Goal: Task Accomplishment & Management: Manage account settings

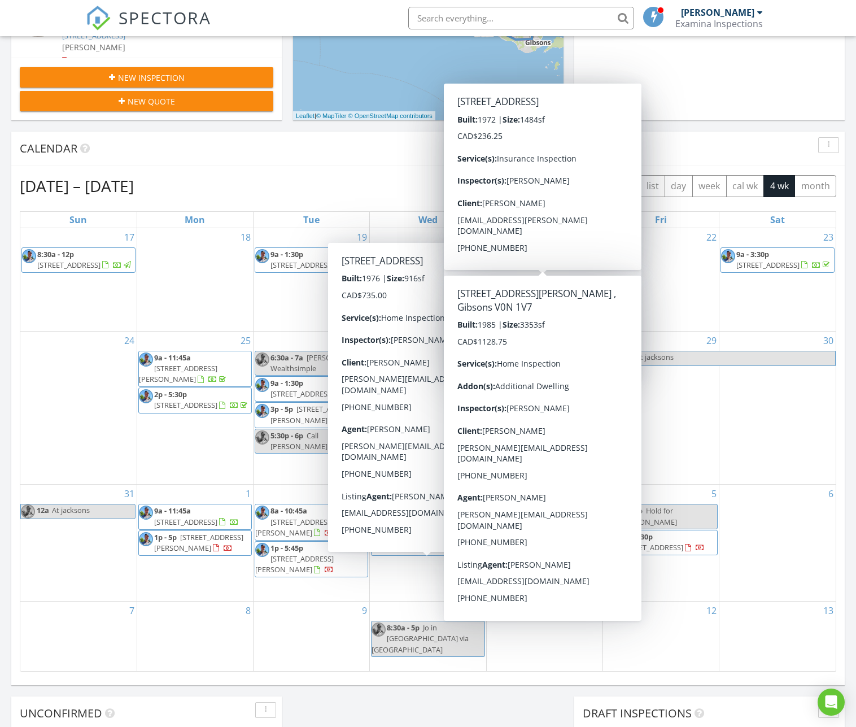
scroll to position [339, 0]
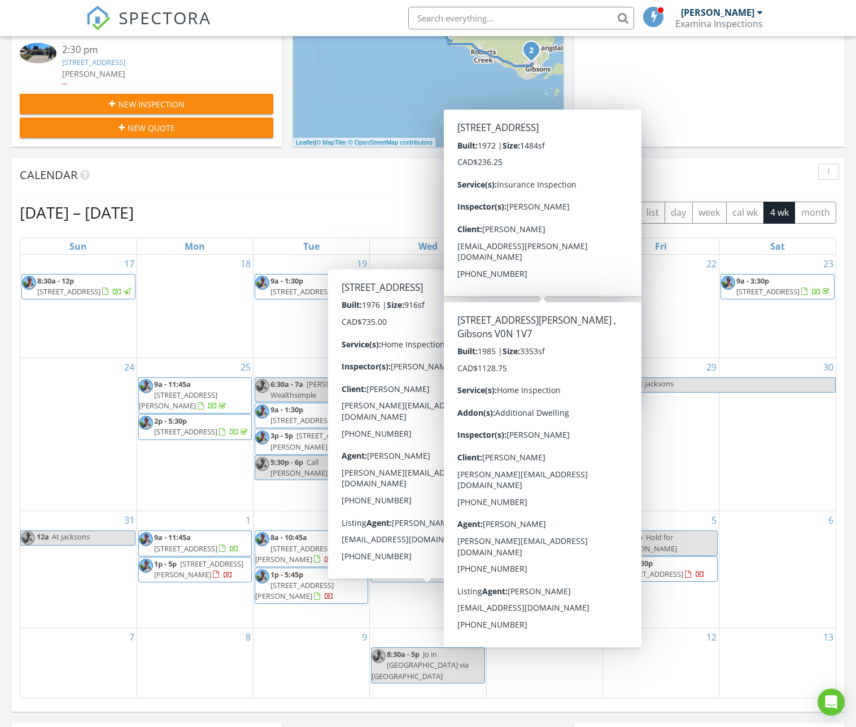
click at [302, 183] on div "Calendar" at bounding box center [420, 175] width 800 height 17
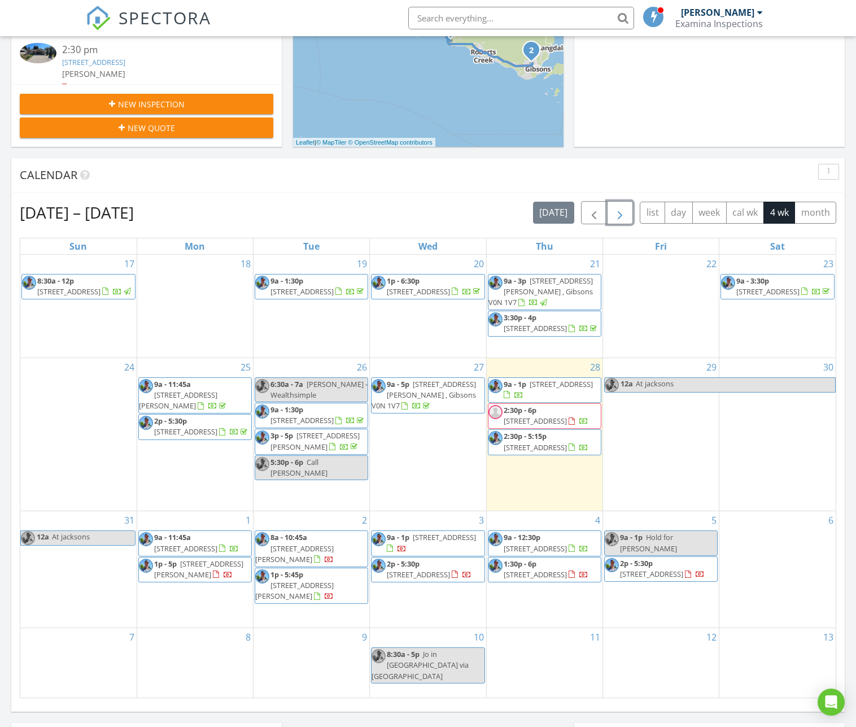
click at [627, 209] on span "button" at bounding box center [620, 213] width 14 height 14
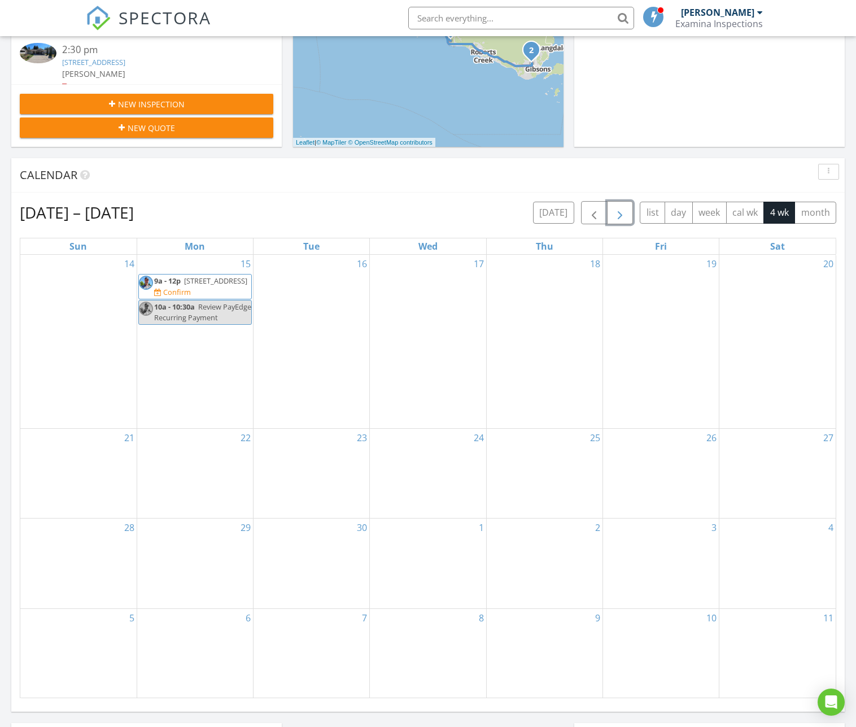
click at [204, 283] on span "5768 Marine Way #204, Sechelt V7Z 0K4" at bounding box center [215, 281] width 63 height 10
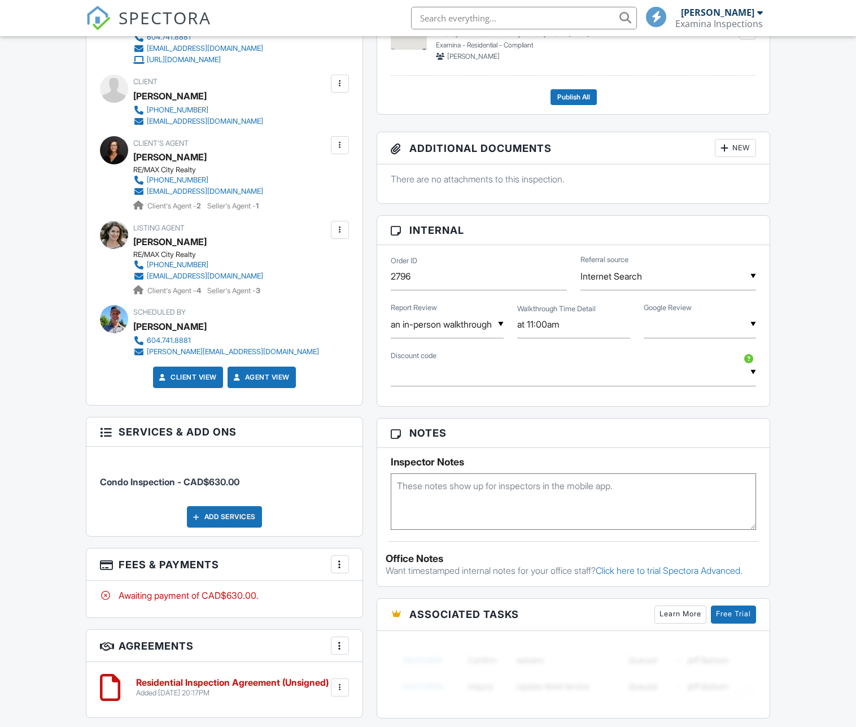
click at [530, 473] on textarea at bounding box center [573, 501] width 365 height 56
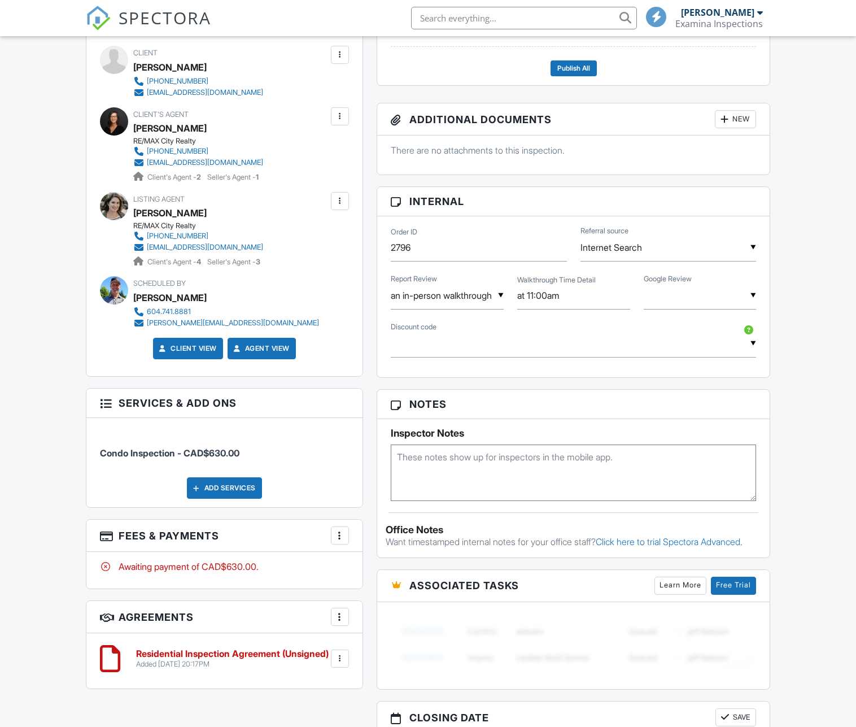
paste textarea "1999 lock box on storage locker door #22 in carport parking. park in visitor pa…"
type textarea "1999 lock box on storage locker door #22 in carport parking. park in visitor pa…"
click at [796, 390] on div "Dashboard Inspections Calendar Contacts Automations Settings Metrics Support Ce…" at bounding box center [428, 288] width 856 height 1520
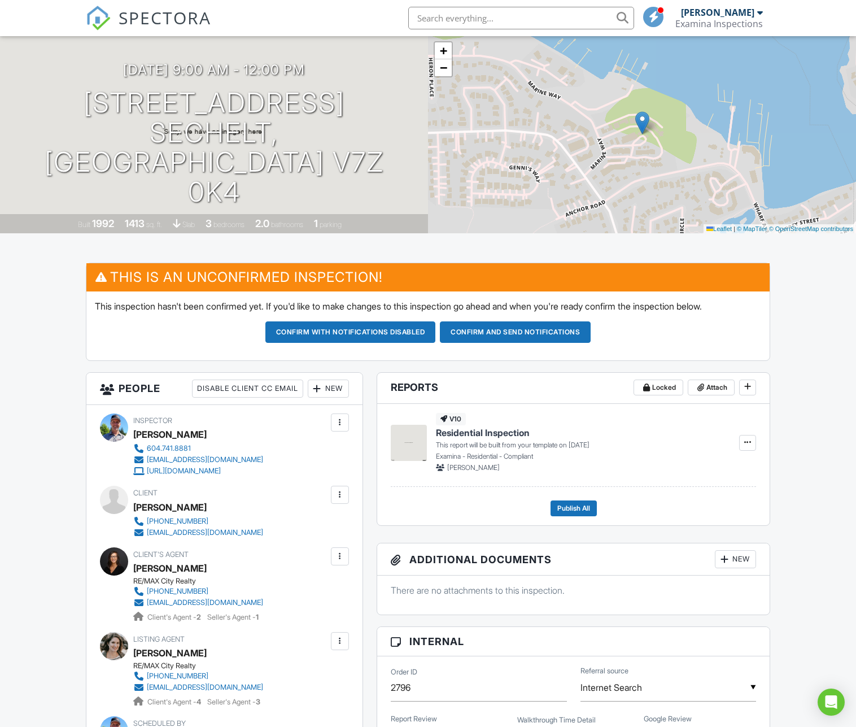
scroll to position [56, 0]
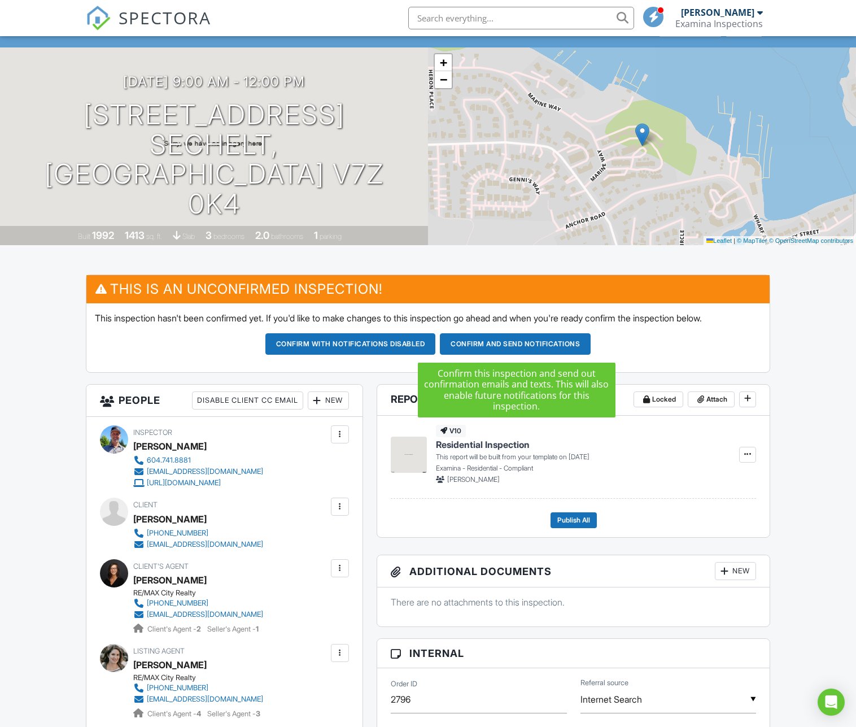
click at [436, 341] on button "Confirm and send notifications" at bounding box center [350, 343] width 171 height 21
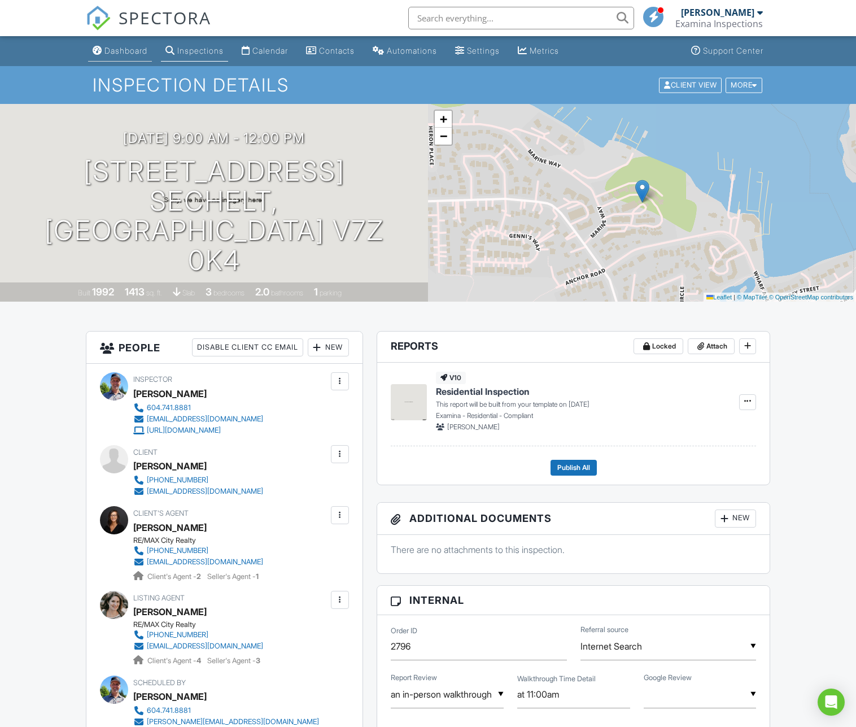
click at [117, 43] on link "Dashboard" at bounding box center [120, 51] width 64 height 21
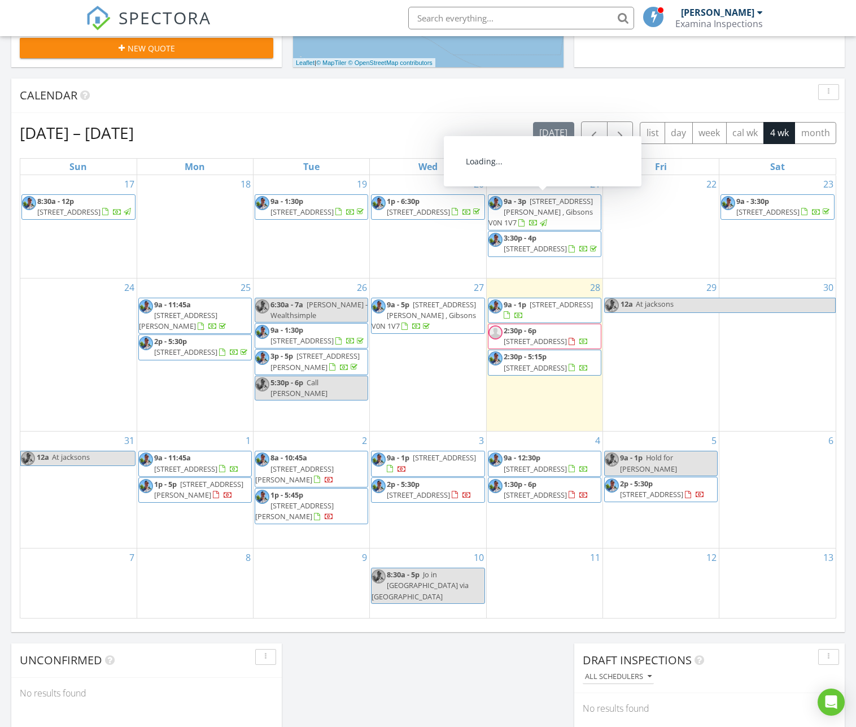
scroll to position [452, 0]
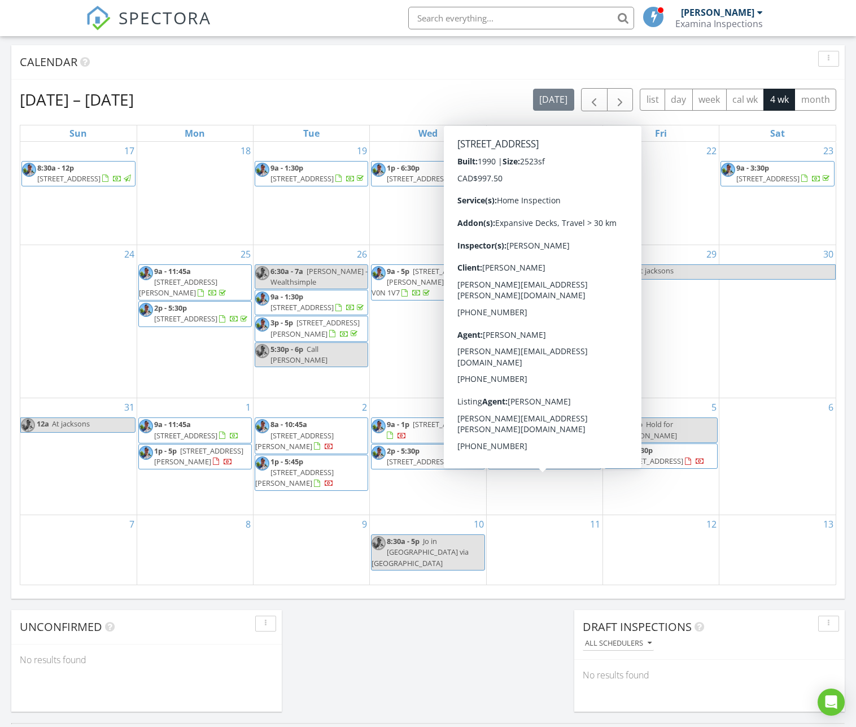
click at [549, 466] on span "5273 Claydon Rd , Garden Bay V0N 1S1" at bounding box center [535, 461] width 63 height 10
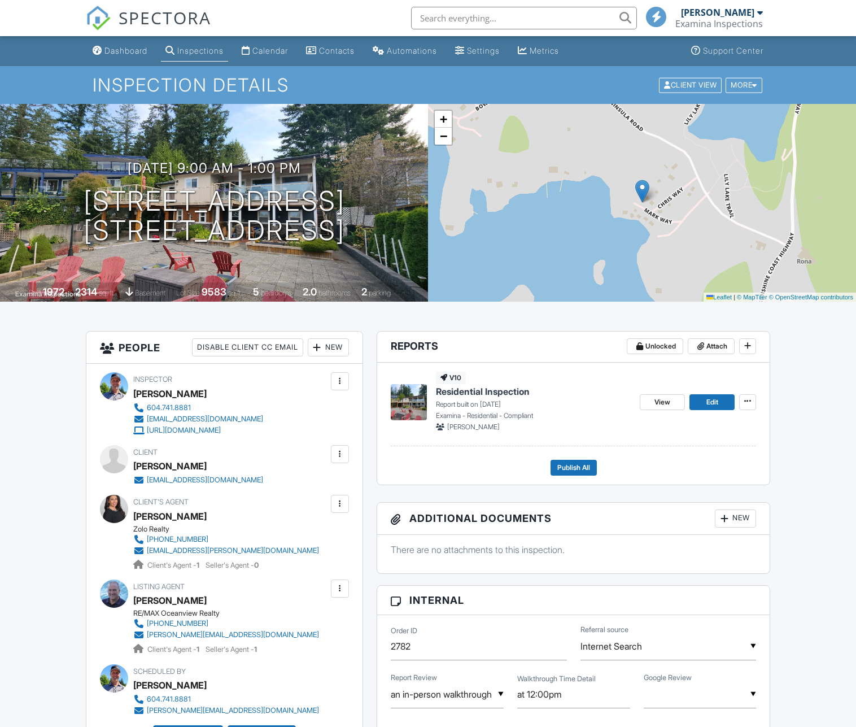
scroll to position [226, 0]
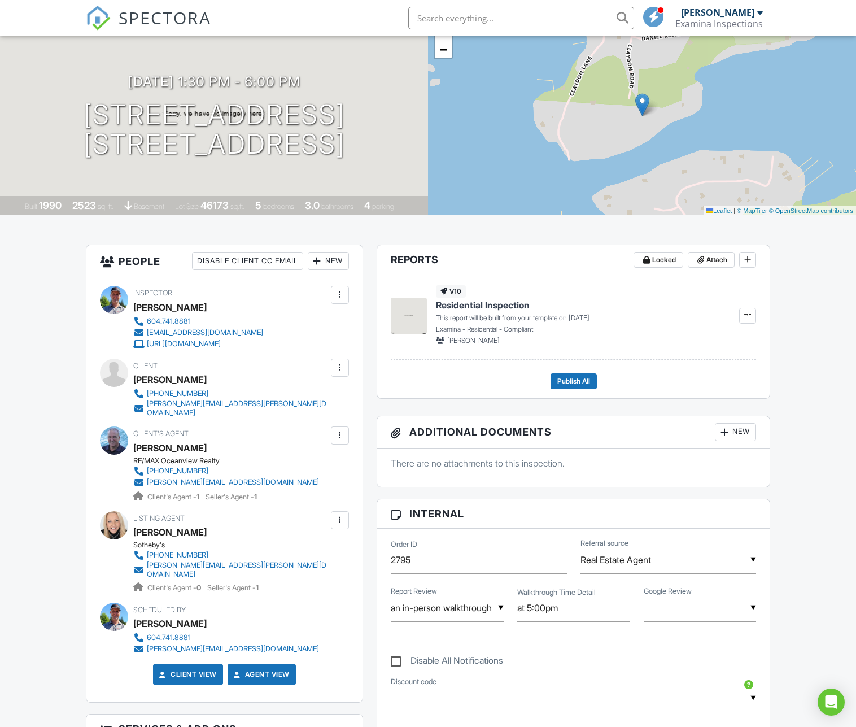
scroll to position [113, 0]
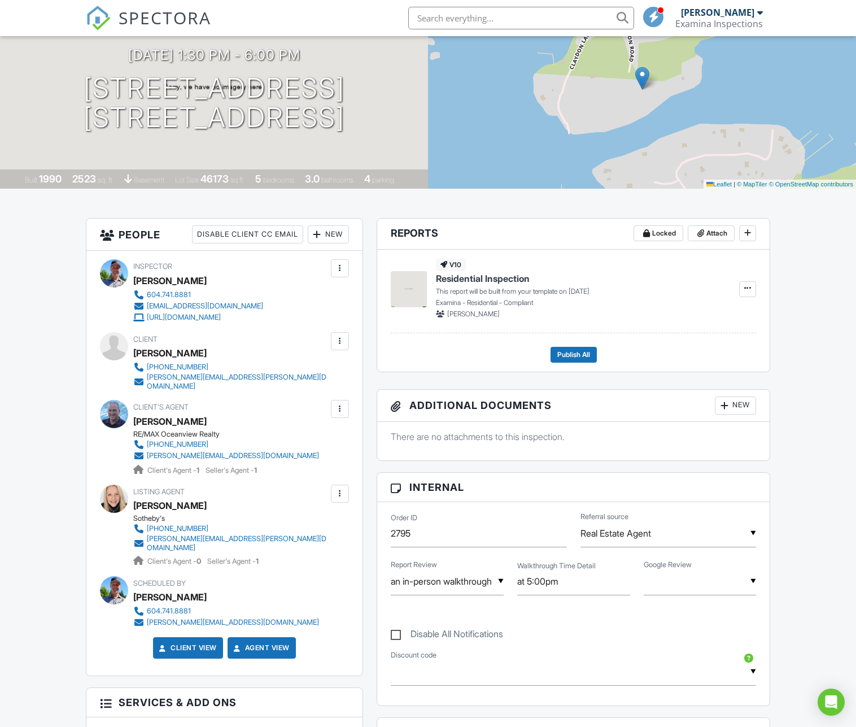
click at [154, 15] on span "SPECTORA" at bounding box center [165, 18] width 93 height 24
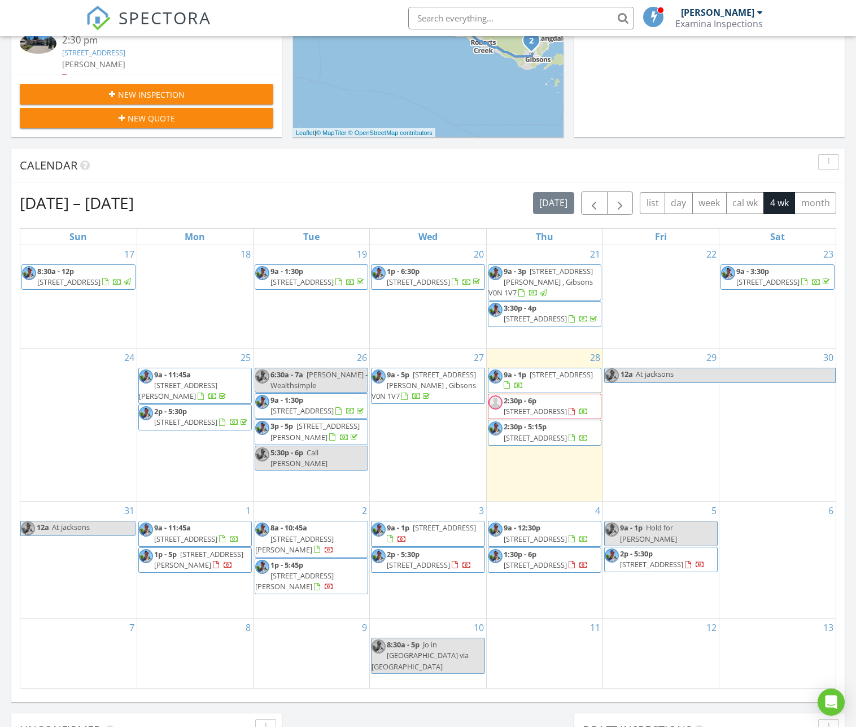
scroll to position [395, 0]
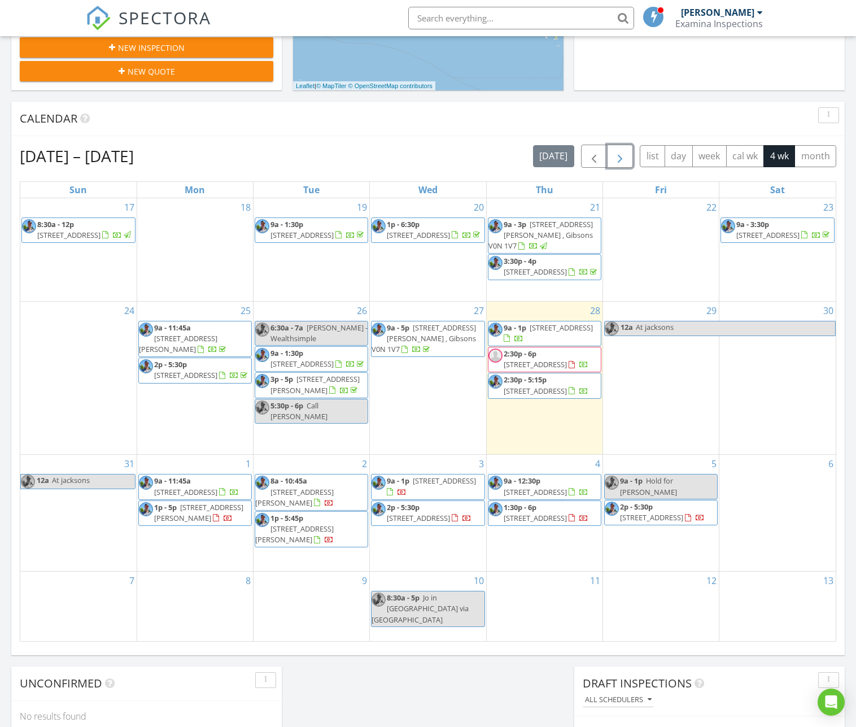
click at [623, 153] on span "button" at bounding box center [620, 157] width 14 height 14
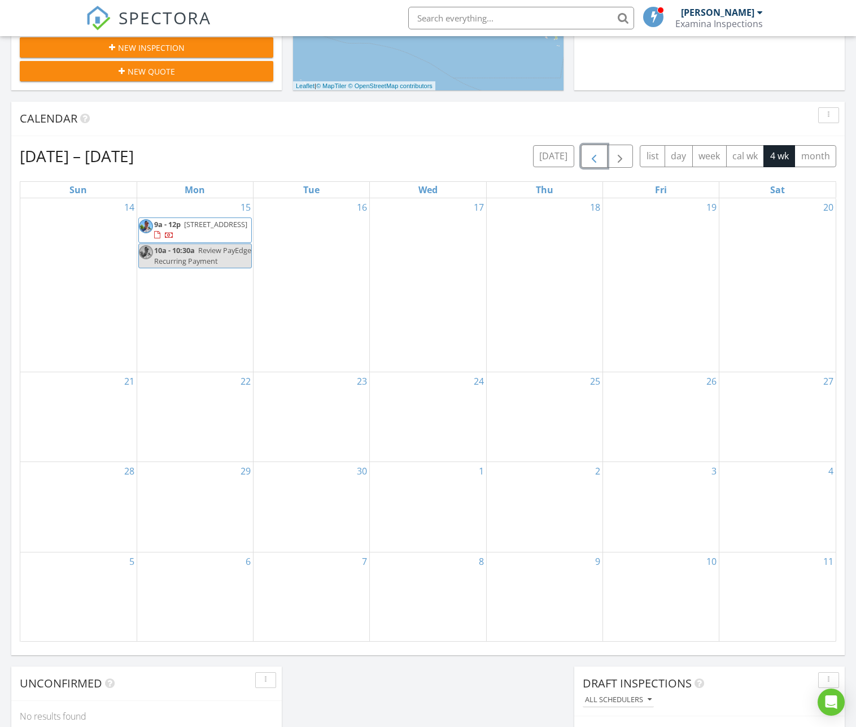
click at [597, 160] on span "button" at bounding box center [594, 157] width 14 height 14
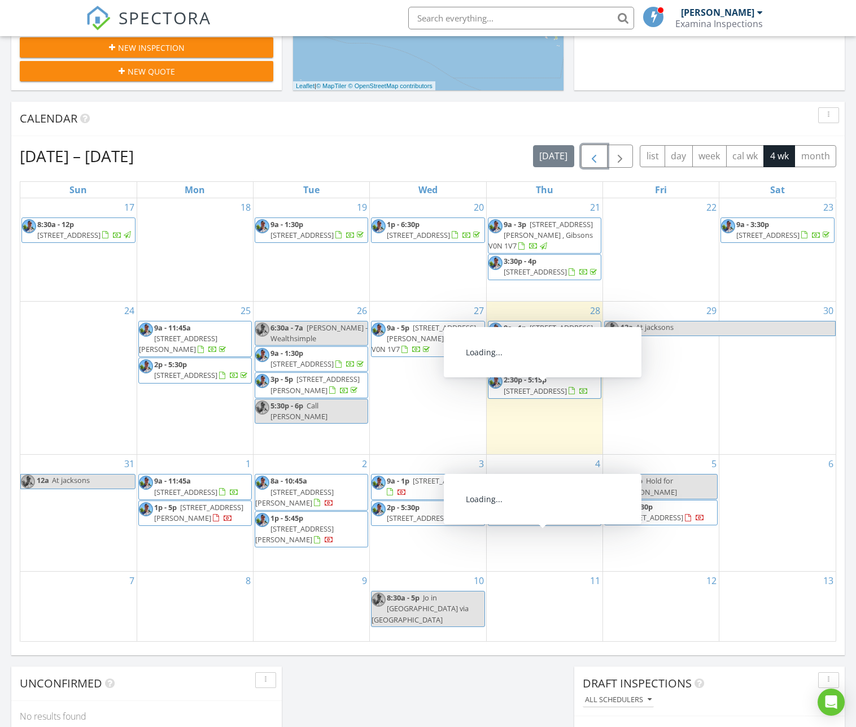
click at [546, 523] on span "5273 Claydon Rd , Garden Bay V0N 1S1" at bounding box center [535, 518] width 63 height 10
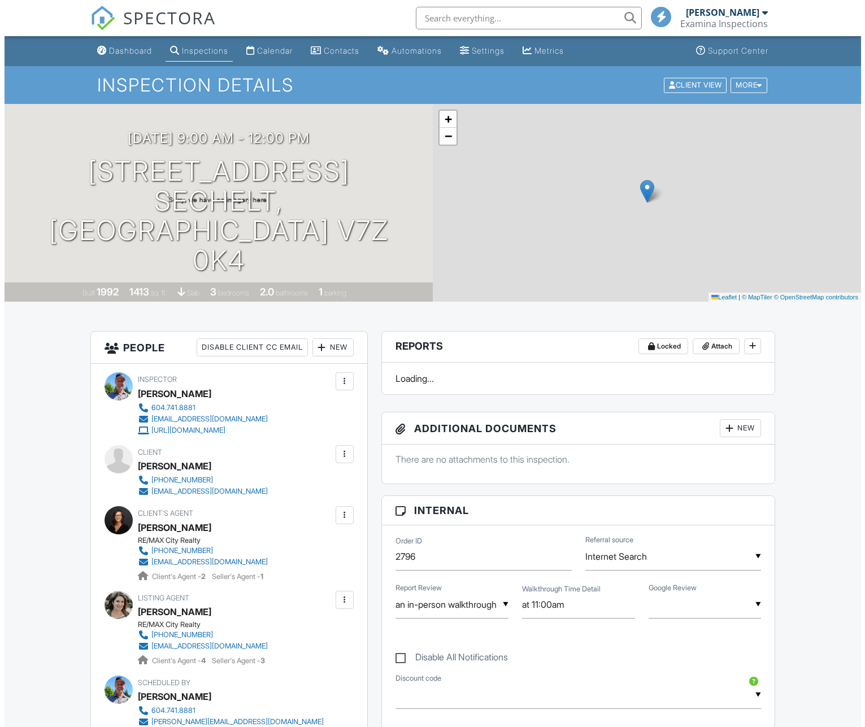
scroll to position [169, 0]
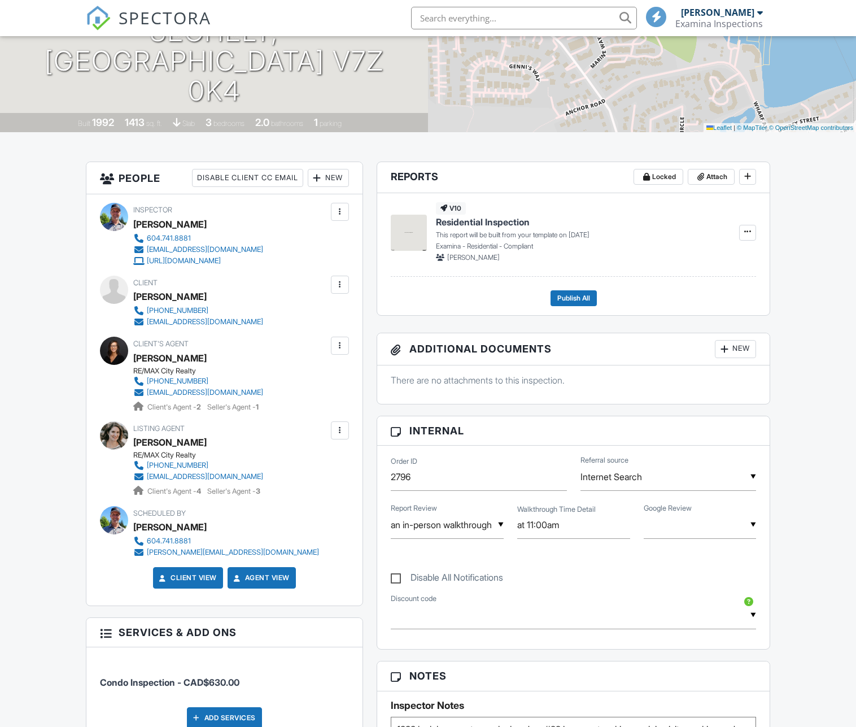
click at [733, 351] on div "New" at bounding box center [735, 349] width 41 height 18
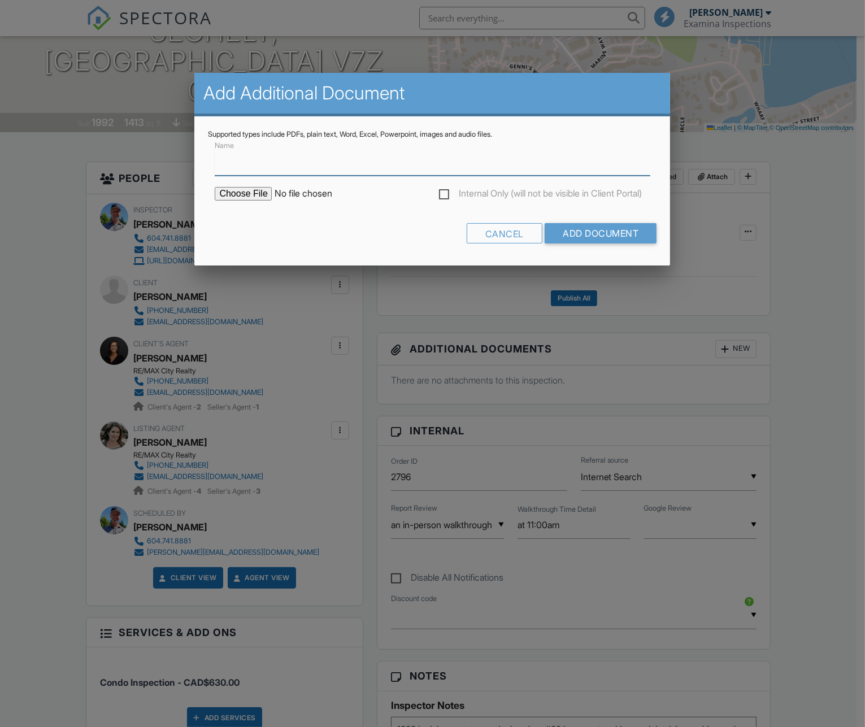
click at [356, 160] on input "Name" at bounding box center [432, 162] width 435 height 28
type input "Property Disclosure Statement"
click at [235, 190] on input "file" at bounding box center [311, 194] width 192 height 14
type input "C:\fakepath\- 204-5768 Marine Way - MLS Listing, Disclosure of Remuneration.pdf"
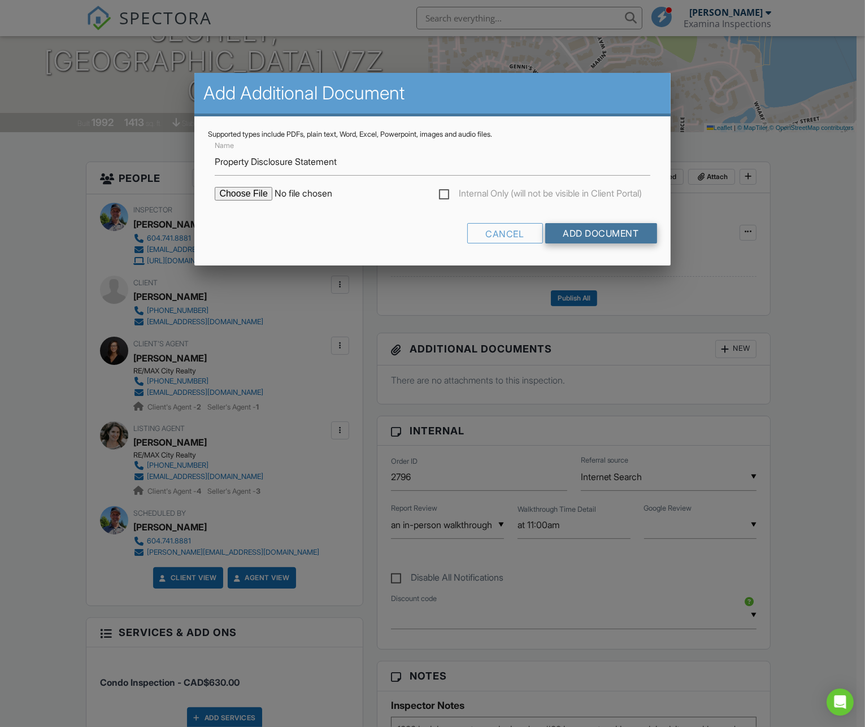
click at [619, 233] on input "Add Document" at bounding box center [601, 233] width 112 height 20
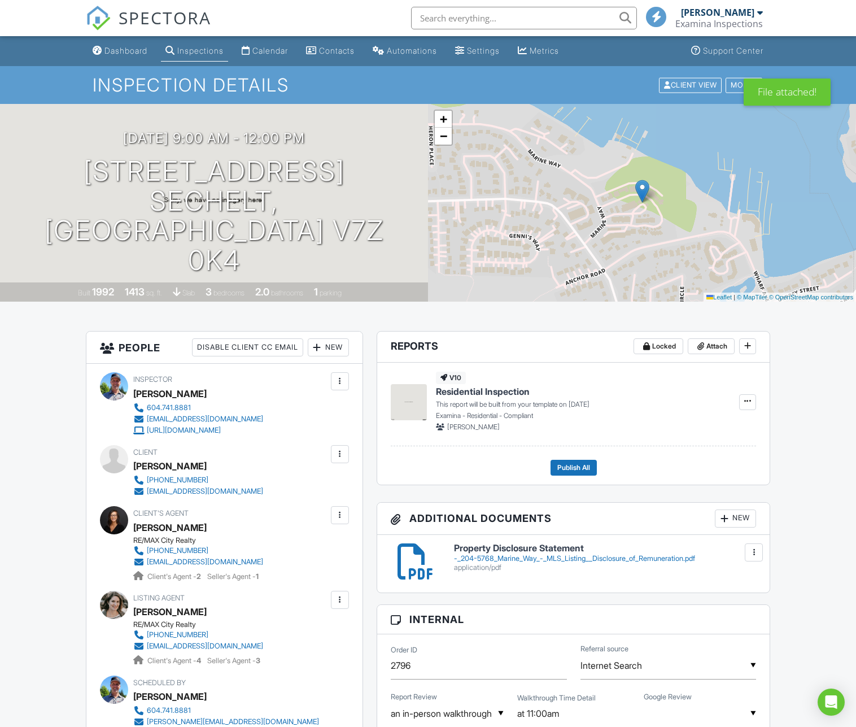
click at [728, 515] on div at bounding box center [724, 518] width 11 height 11
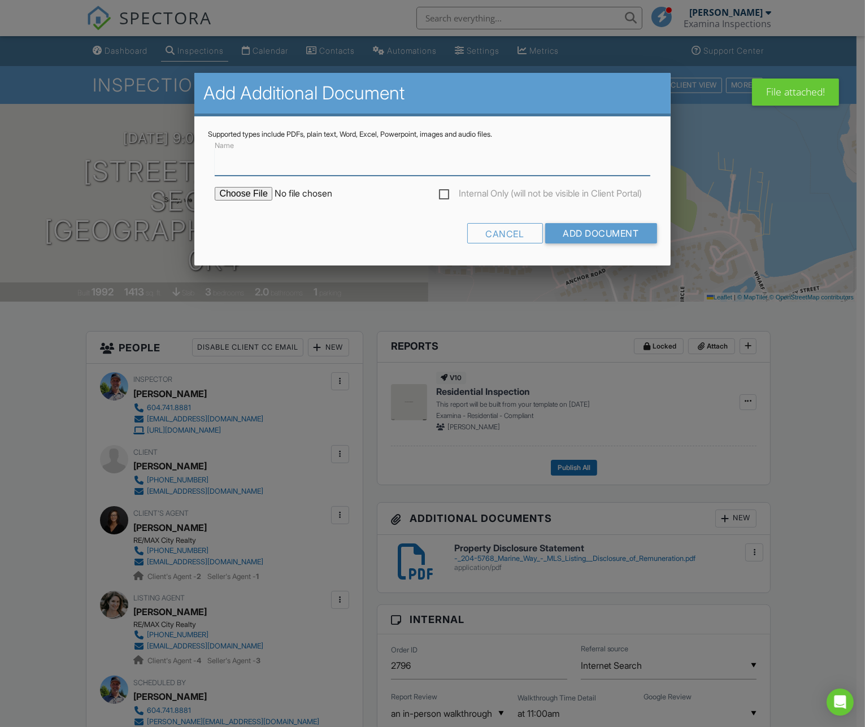
click at [246, 171] on input "Name" at bounding box center [432, 162] width 435 height 28
type input "MLS Data Sheet"
click at [242, 191] on input "file" at bounding box center [311, 194] width 192 height 14
type input "C:\fakepath\- 204-5768 Marine Way - MLS Listing, Disclosure of Remuneration.pdf"
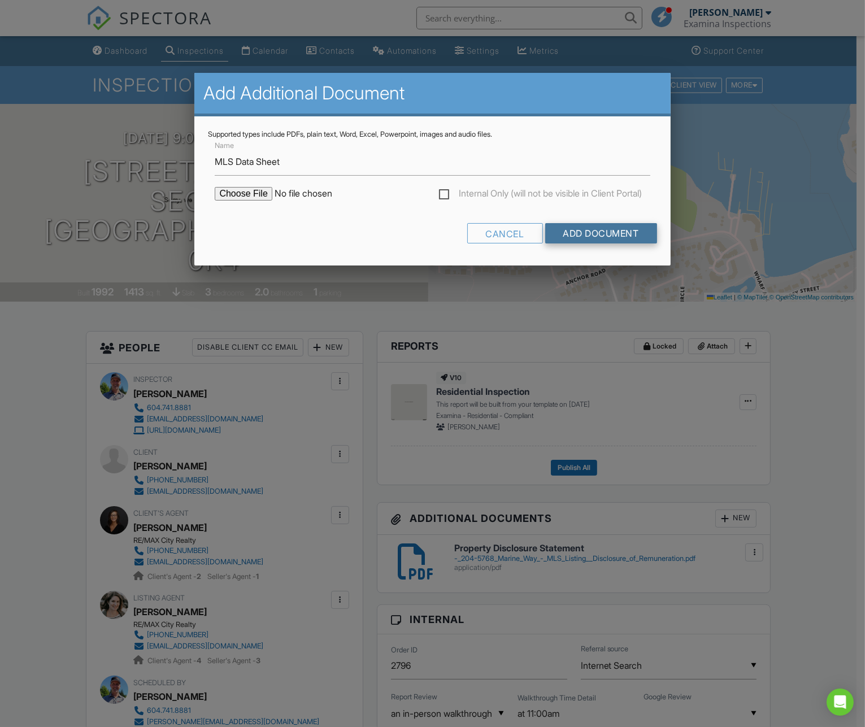
click at [621, 229] on input "Add Document" at bounding box center [601, 233] width 112 height 20
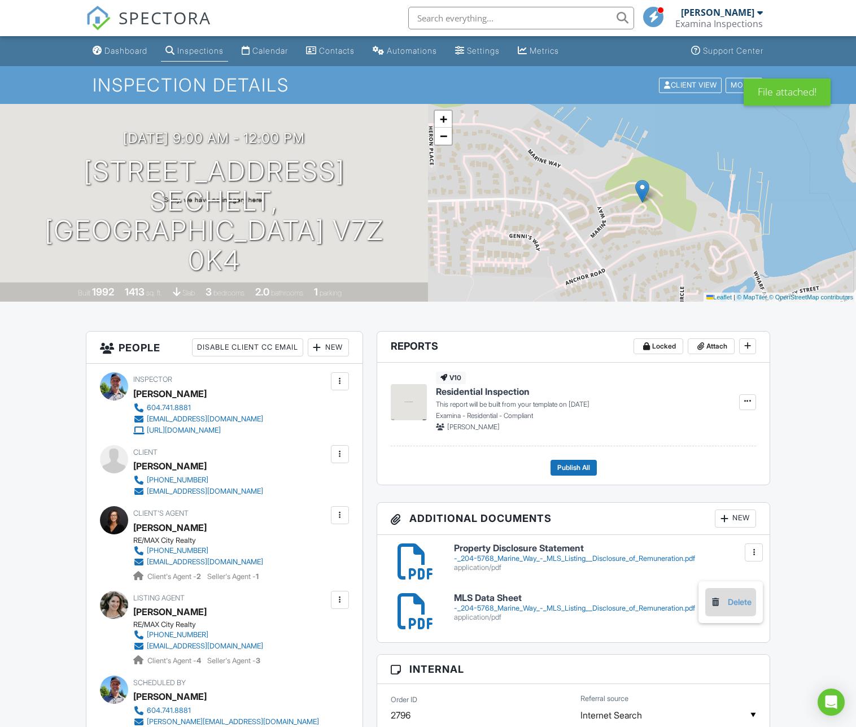
click at [732, 596] on link "Delete" at bounding box center [731, 602] width 42 height 12
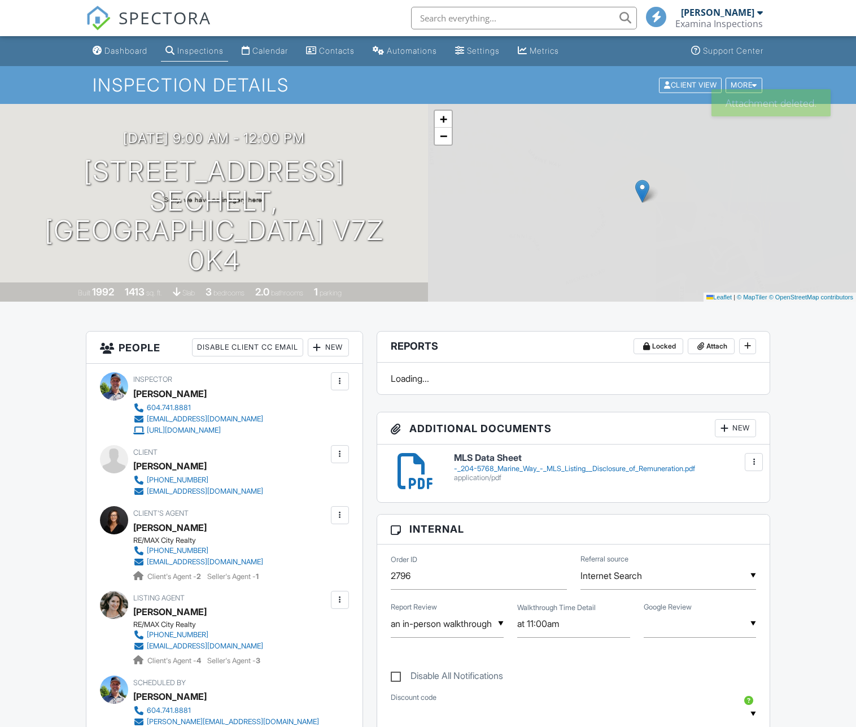
click at [727, 426] on div at bounding box center [724, 427] width 11 height 11
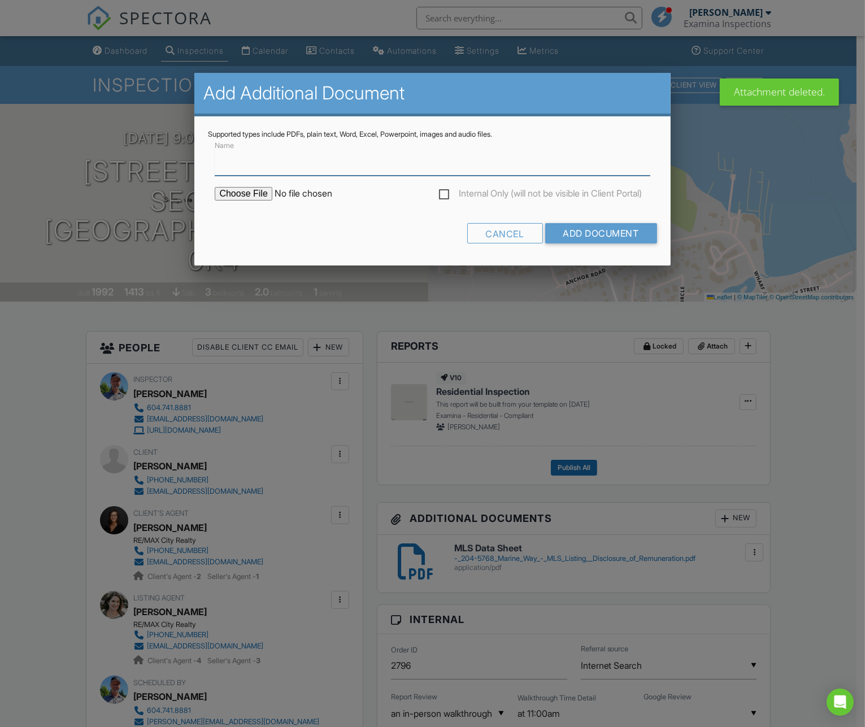
click at [247, 165] on input "Name" at bounding box center [432, 162] width 435 height 28
type input "Property Disclosure Statement"
click at [244, 191] on input "file" at bounding box center [311, 194] width 192 height 14
type input "C:\fakepath\- 204-5768 Marine Way - Property Disclosure Statement.pdf"
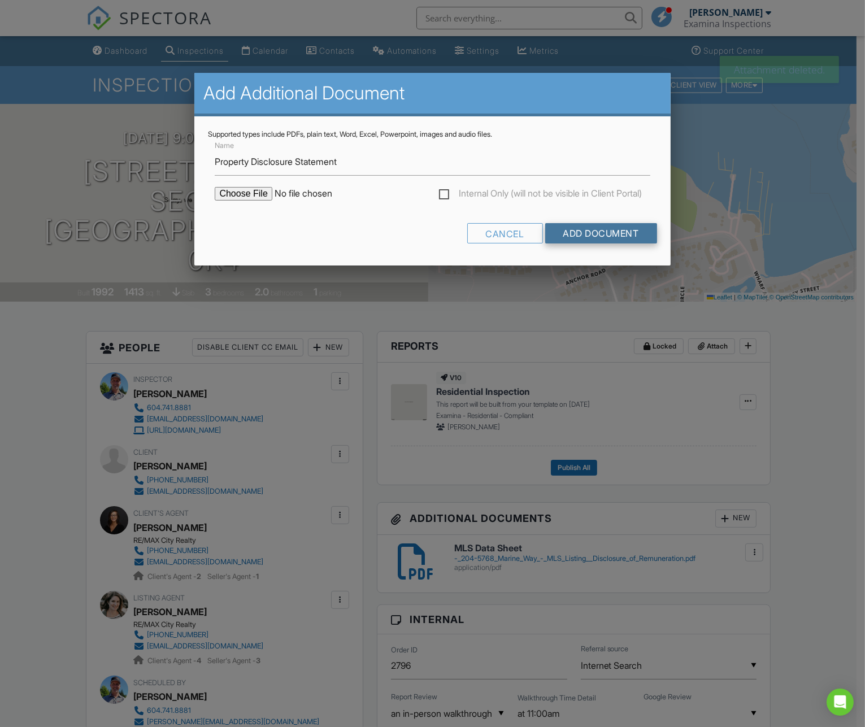
click at [614, 230] on input "Add Document" at bounding box center [601, 233] width 112 height 20
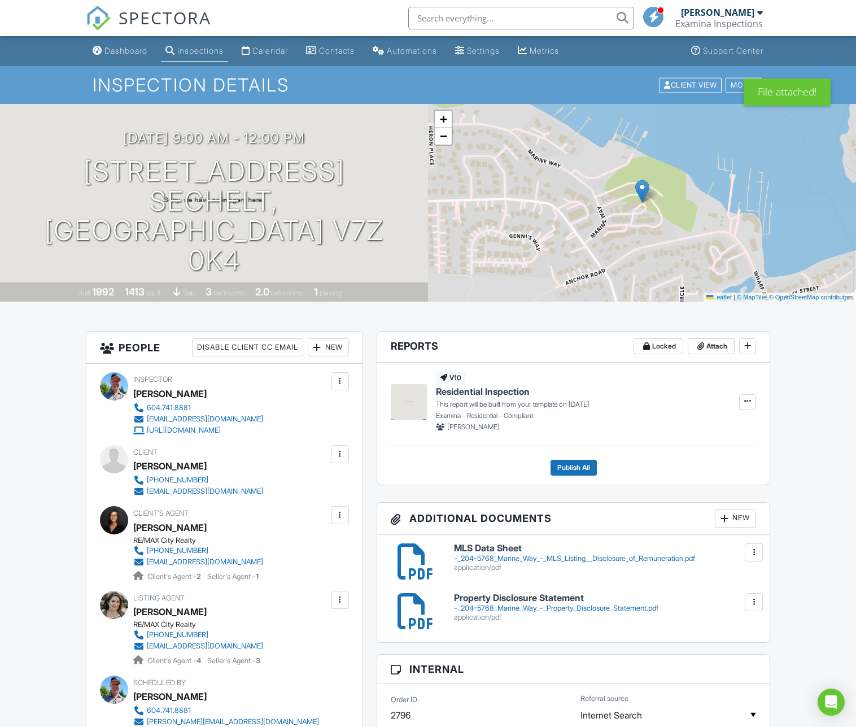
click at [126, 36] on div "SPECTORA" at bounding box center [148, 18] width 125 height 36
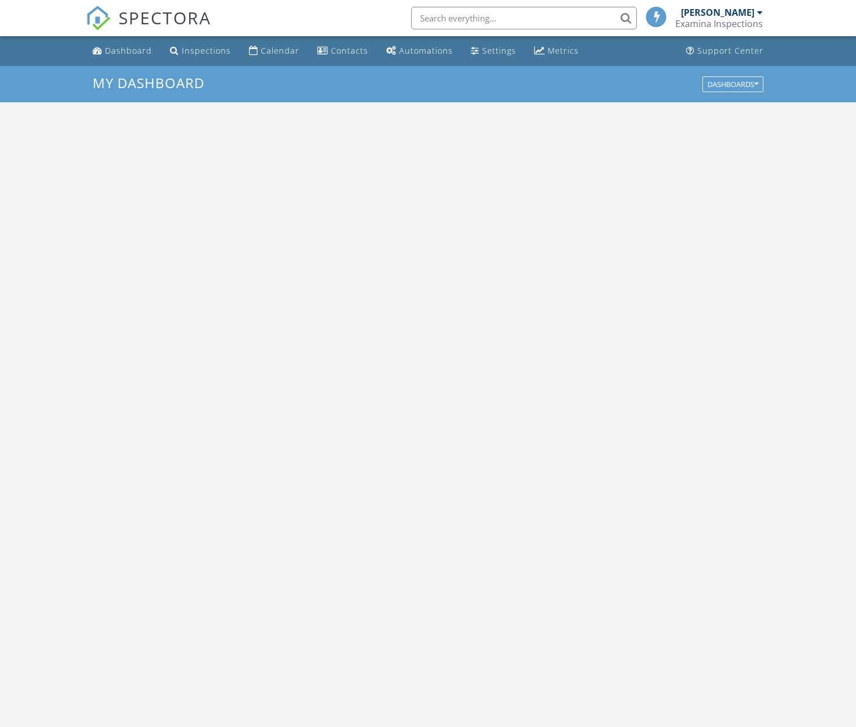
scroll to position [1045, 874]
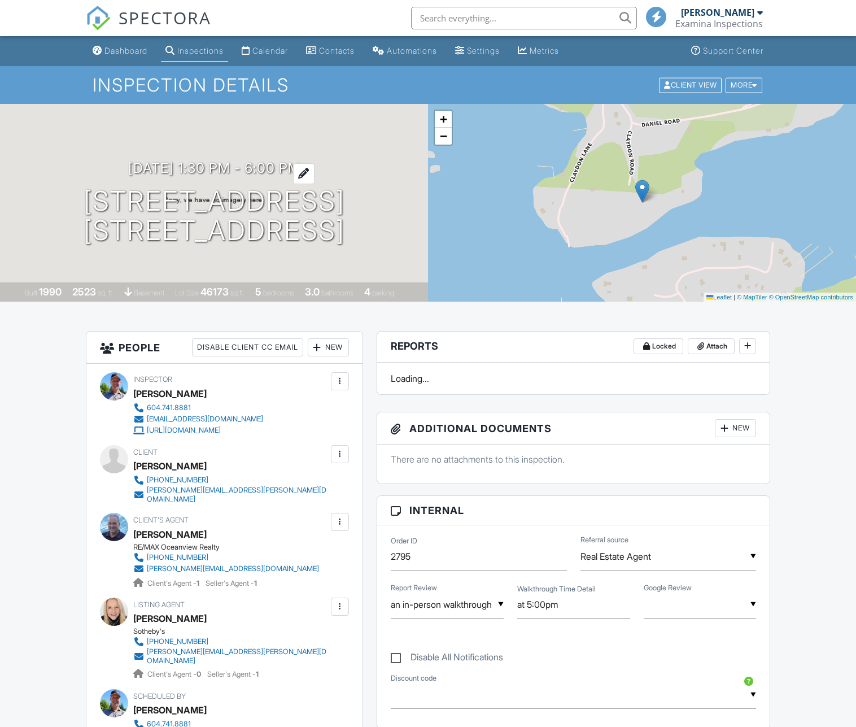
click at [246, 166] on h3 "[DATE] 1:30 pm - 6:00 pm" at bounding box center [214, 167] width 172 height 15
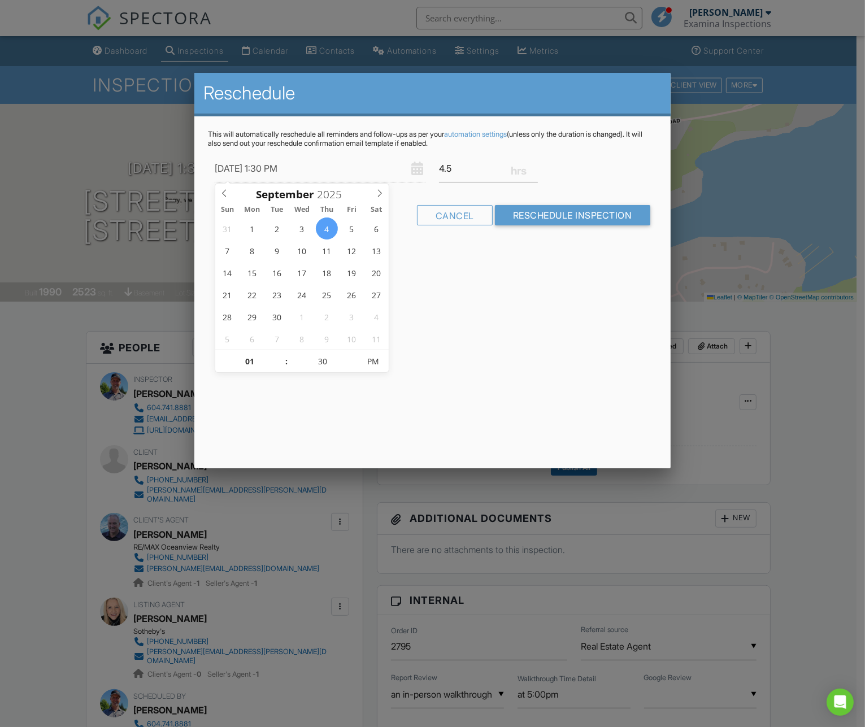
click at [810, 408] on div at bounding box center [432, 398] width 865 height 909
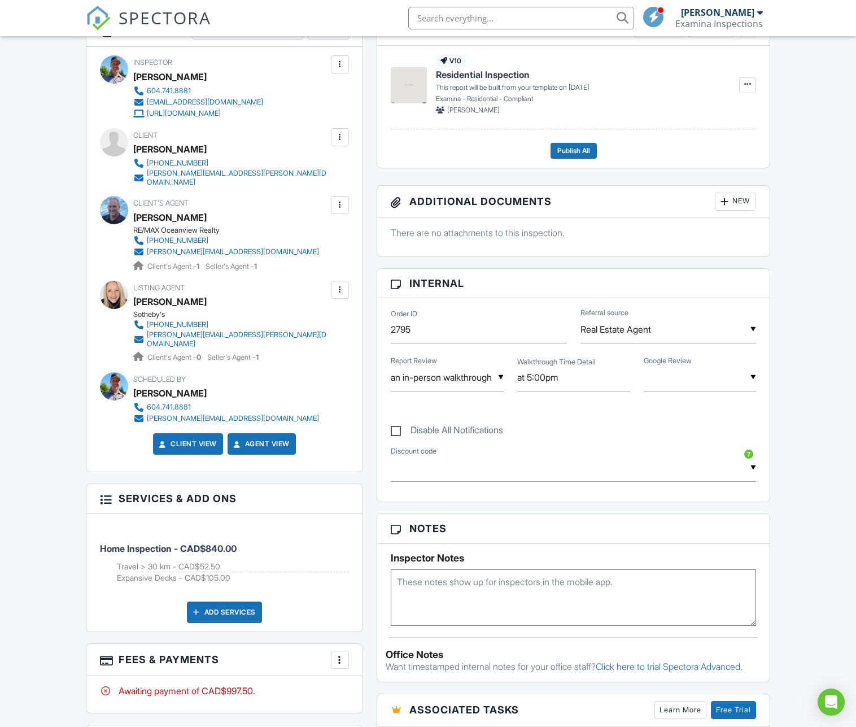
scroll to position [339, 0]
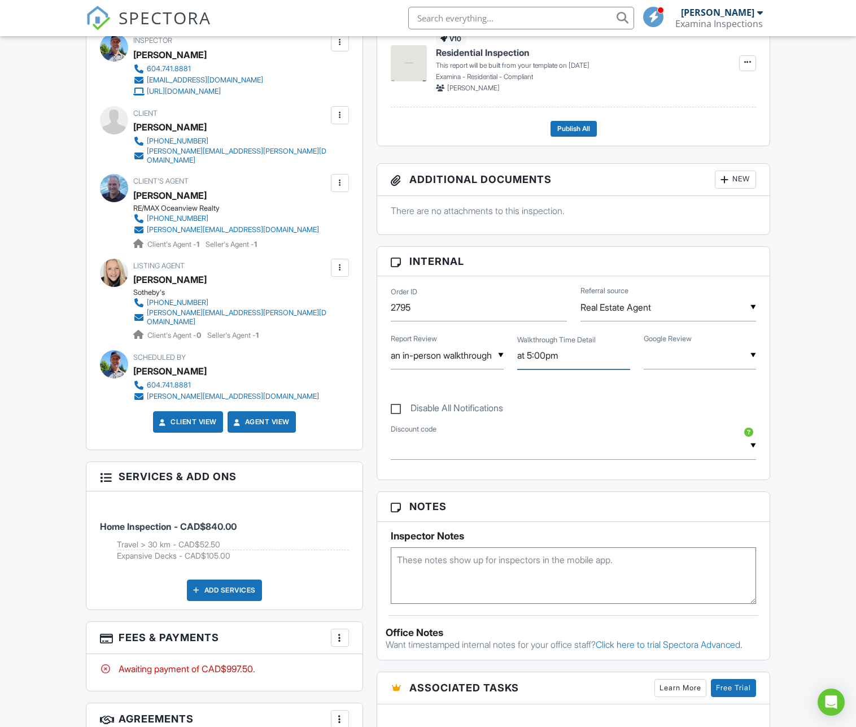
click at [536, 353] on input "at 5:00pm" at bounding box center [573, 356] width 113 height 28
click at [539, 354] on input "at 5:00pm" at bounding box center [573, 356] width 113 height 28
type input "at 5:30pm"
click at [813, 391] on div "Dashboard Inspections Calendar Contacts Automations Settings Metrics Support Ce…" at bounding box center [428, 550] width 856 height 1707
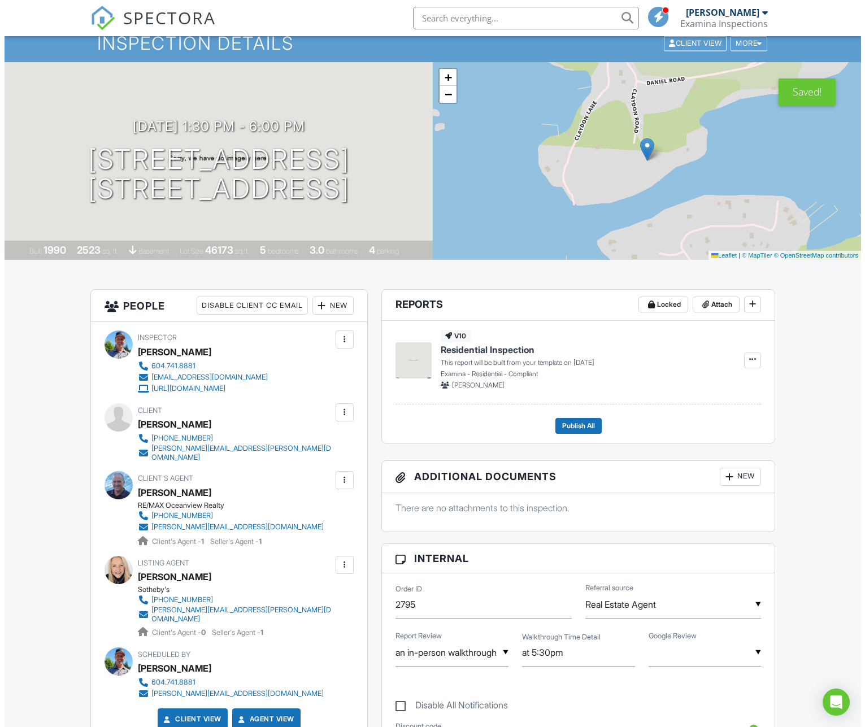
scroll to position [0, 0]
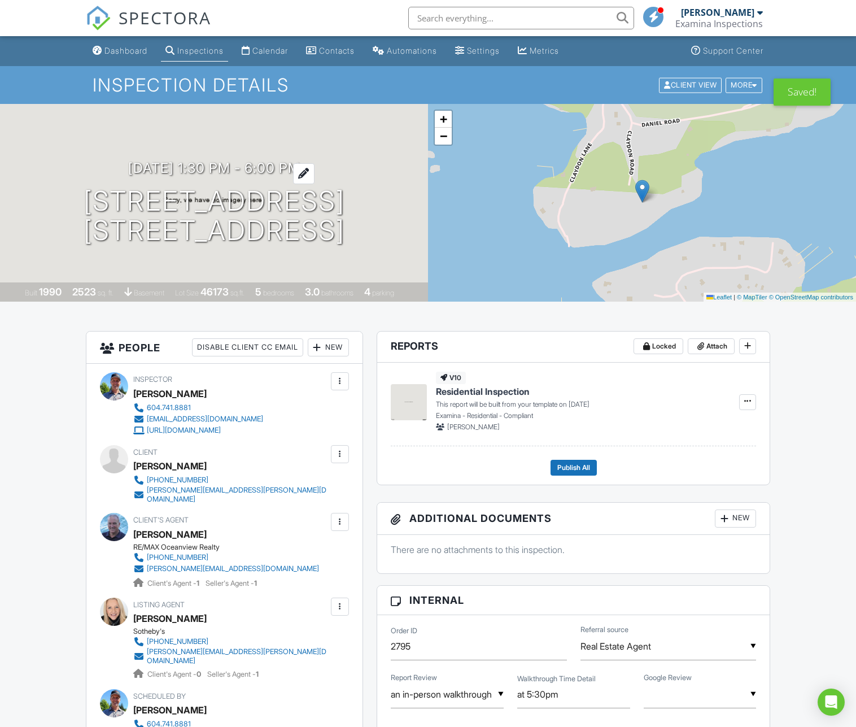
click at [248, 167] on h3 "09/04/2025 1:30 pm - 6:00 pm" at bounding box center [214, 167] width 172 height 15
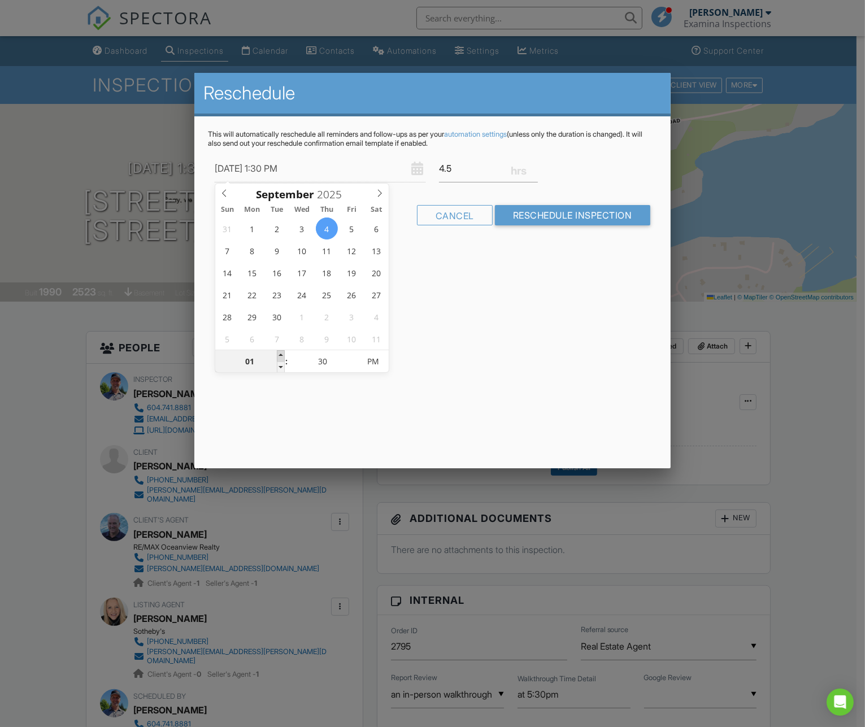
type input "09/04/2025 2:30 PM"
type input "02"
click at [280, 352] on span at bounding box center [281, 355] width 8 height 11
type input "09/04/2025 2:25 PM"
type input "25"
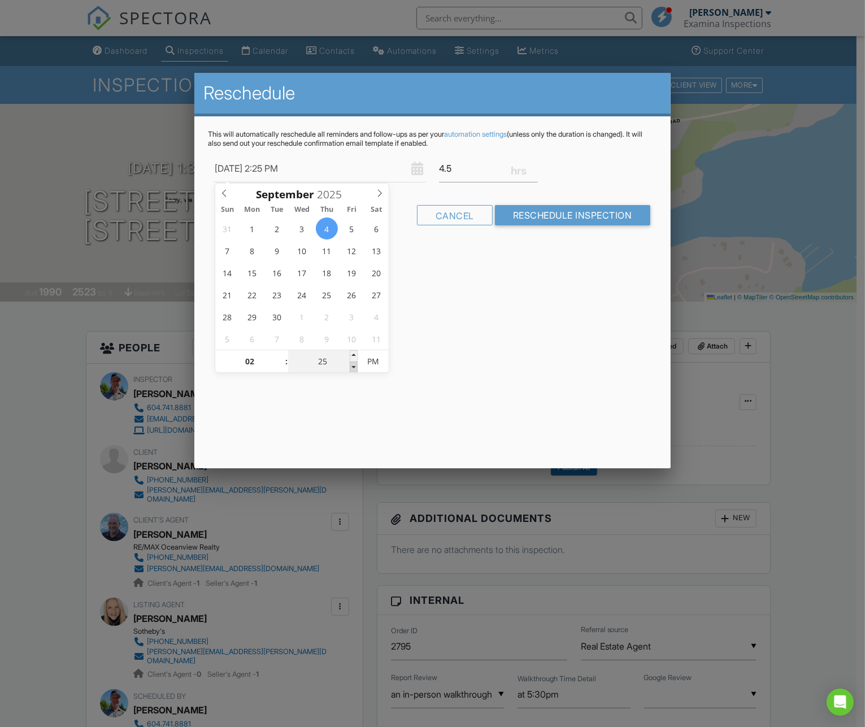
click at [352, 366] on span at bounding box center [354, 366] width 8 height 11
type input "09/04/2025 2:20 PM"
type input "20"
click at [352, 366] on span at bounding box center [354, 366] width 8 height 11
type input "09/04/2025 2:15 PM"
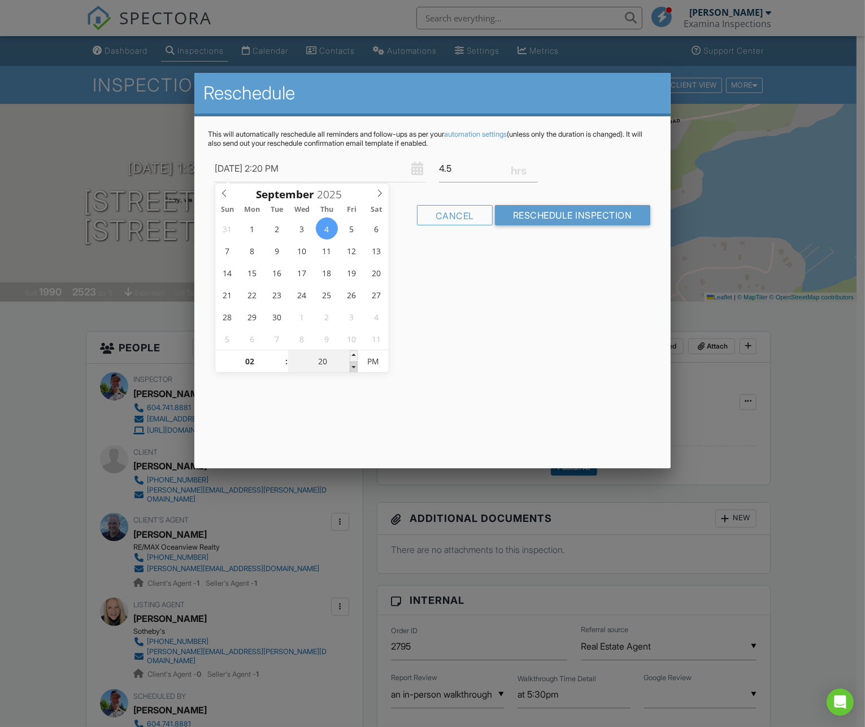
type input "15"
click at [352, 366] on span at bounding box center [354, 366] width 8 height 11
type input "09/04/2025 2:10 PM"
type input "10"
click at [352, 366] on span at bounding box center [354, 366] width 8 height 11
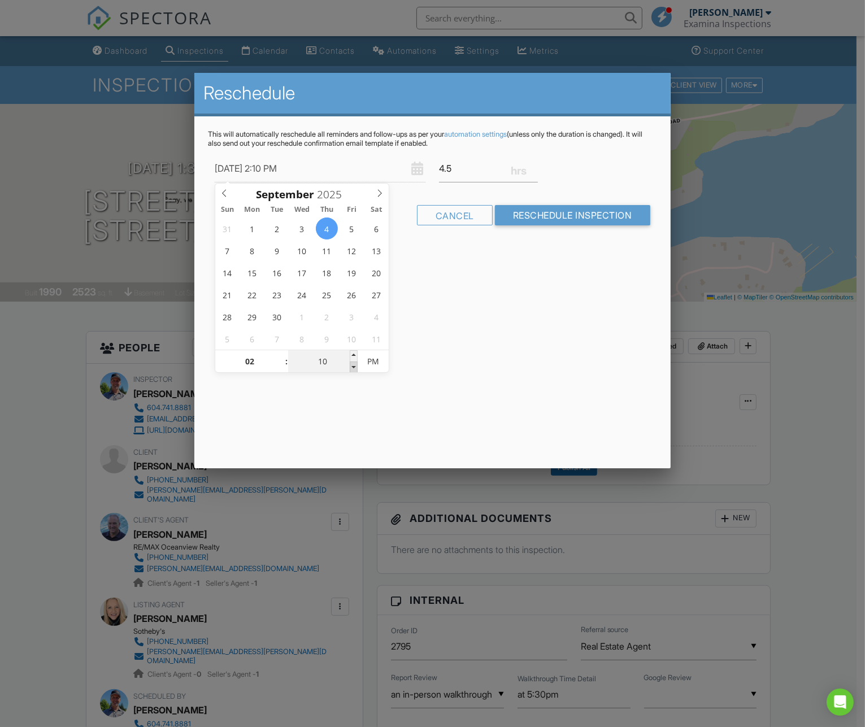
type input "09/04/2025 2:05 PM"
type input "05"
click at [352, 366] on span at bounding box center [354, 366] width 8 height 11
type input "09/04/2025 2:00 PM"
type input "00"
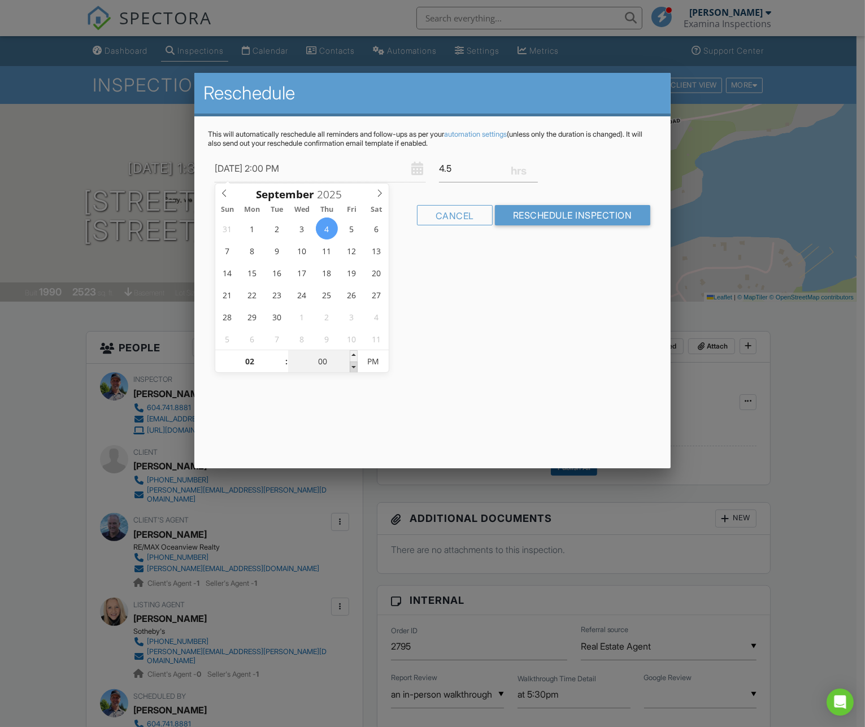
click at [352, 366] on span at bounding box center [354, 366] width 8 height 11
click at [576, 213] on input "Reschedule Inspection" at bounding box center [572, 215] width 155 height 20
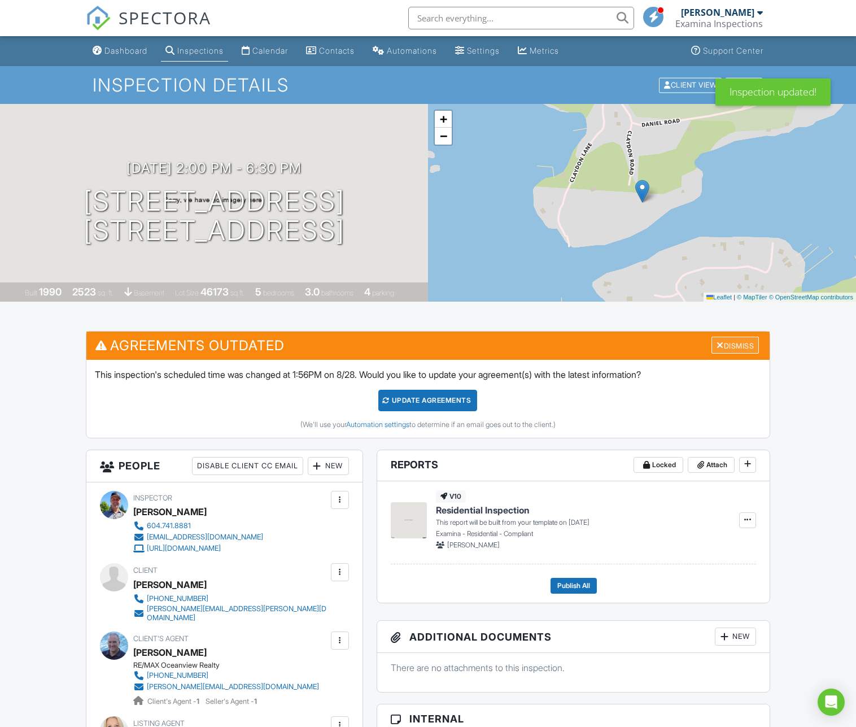
click at [727, 341] on div "Dismiss" at bounding box center [735, 346] width 47 height 18
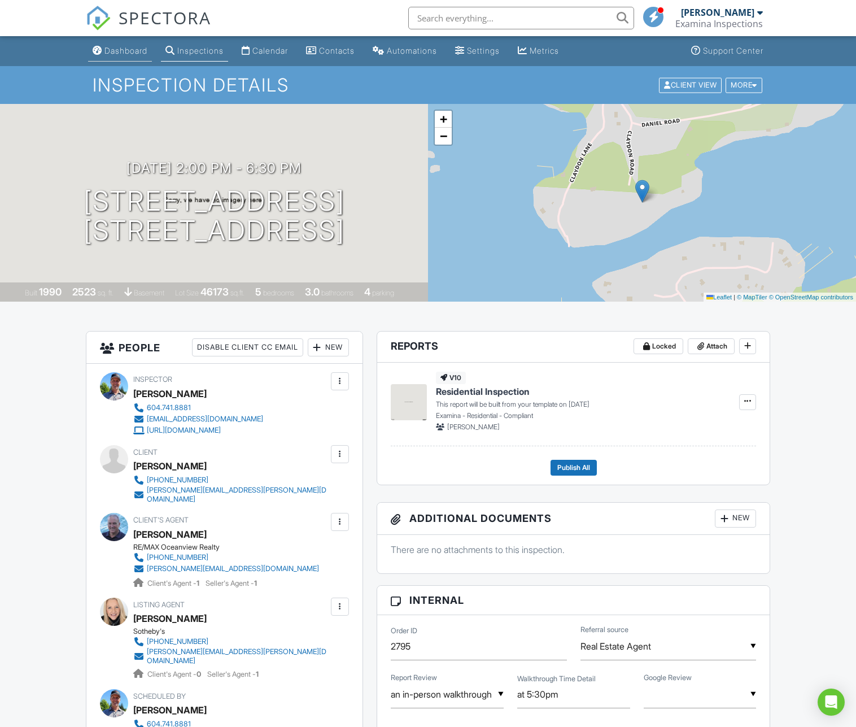
click at [131, 52] on div "Dashboard" at bounding box center [125, 51] width 43 height 10
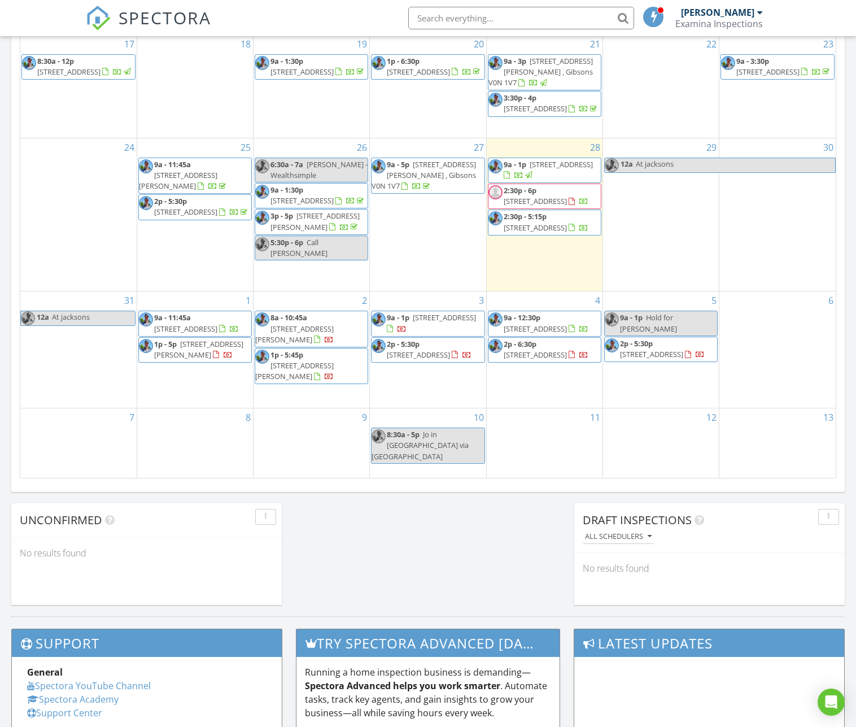
scroll to position [565, 0]
